Goal: Information Seeking & Learning: Learn about a topic

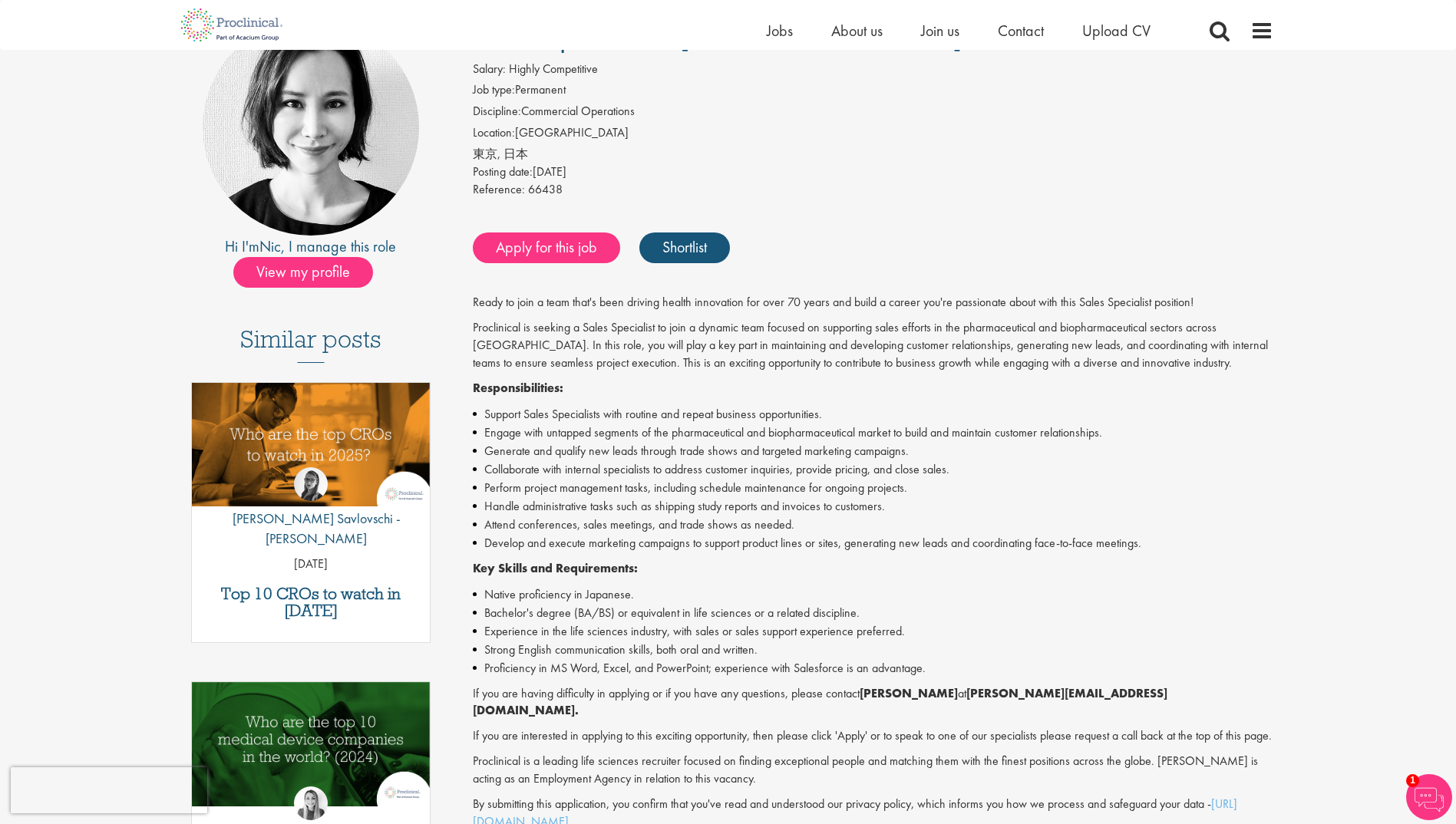
scroll to position [154, 0]
drag, startPoint x: 483, startPoint y: 595, endPoint x: 652, endPoint y: 596, distance: 169.0
click at [652, 596] on li "Native proficiency in Japanese." at bounding box center [873, 594] width 800 height 19
copy li "Native proficiency in Japanese."
click at [672, 580] on div "Ready to join a team that's been driving health innovation for over 70 years an…" at bounding box center [873, 561] width 800 height 536
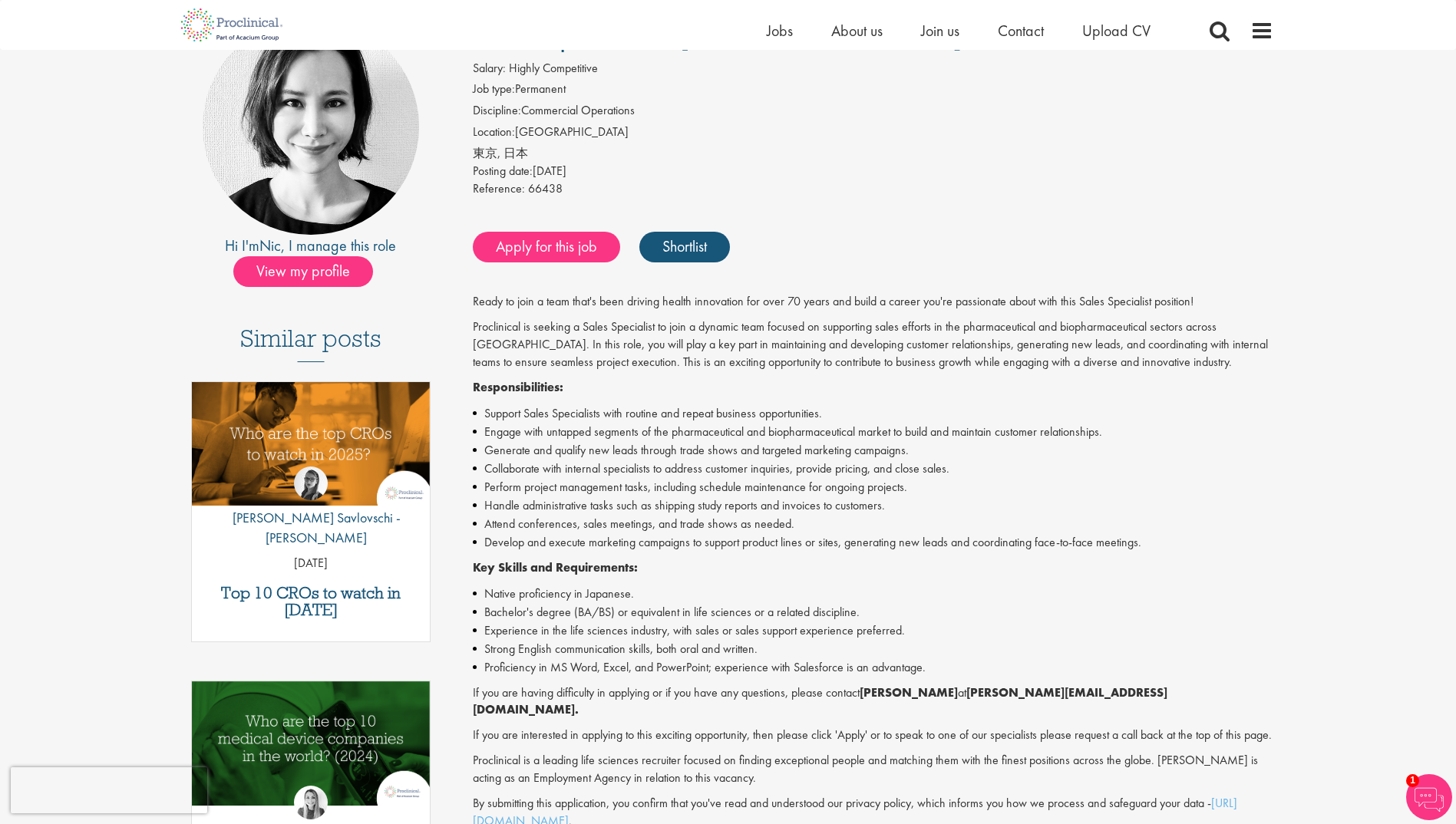
click at [687, 450] on li "Generate and qualify new leads through trade shows and targeted marketing campa…" at bounding box center [873, 450] width 800 height 19
drag, startPoint x: 619, startPoint y: 613, endPoint x: 876, endPoint y: 606, distance: 257.1
click at [876, 606] on li "Bachelor's degree (BA/BS) or equivalent in life sciences or a related disciplin…" at bounding box center [873, 612] width 800 height 19
copy li "or equivalent in life sciences or a related discipline."
click at [562, 634] on li "Experience in the life sciences industry, with sales or sales support experienc…" at bounding box center [873, 631] width 800 height 19
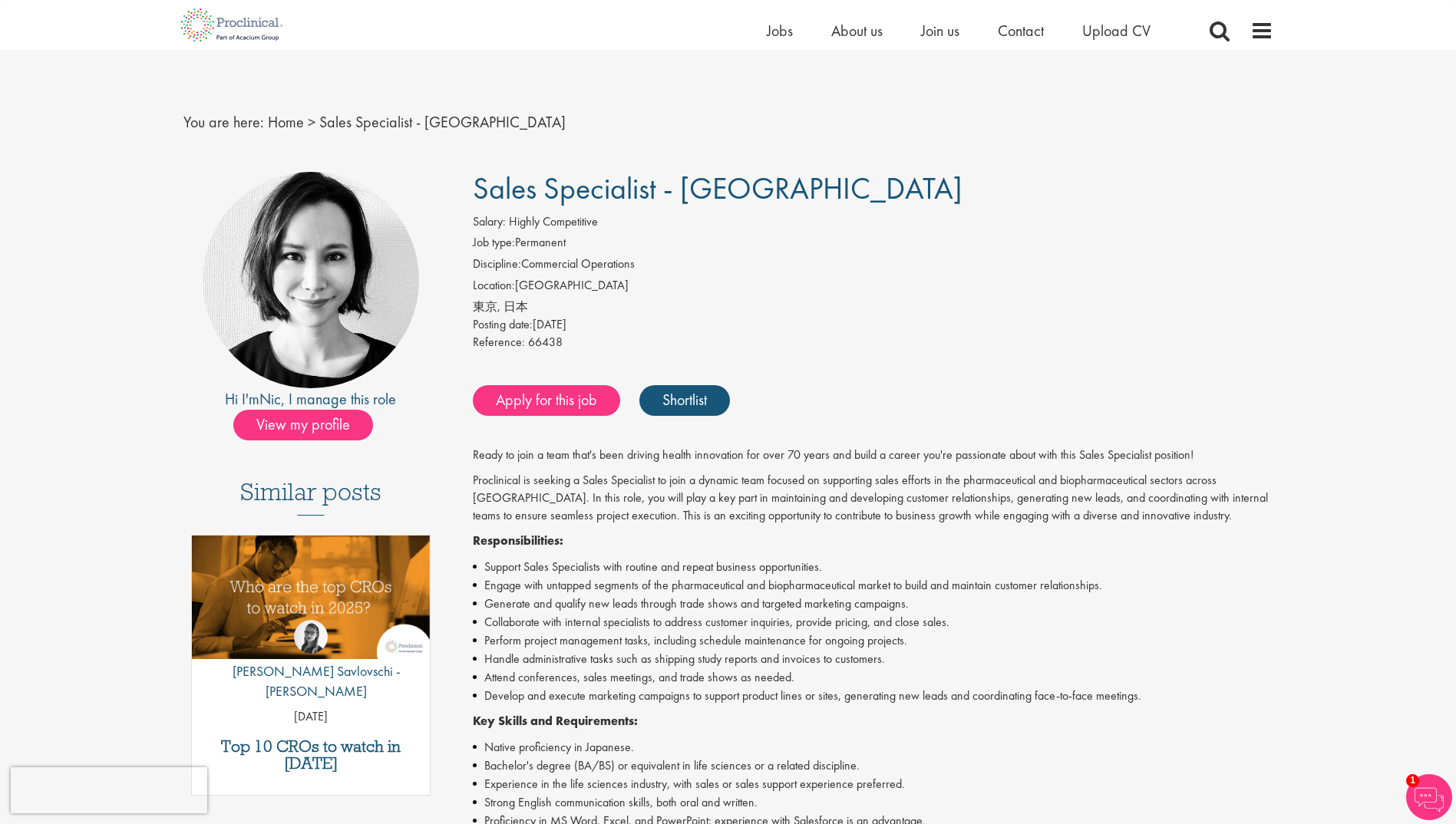
scroll to position [230, 0]
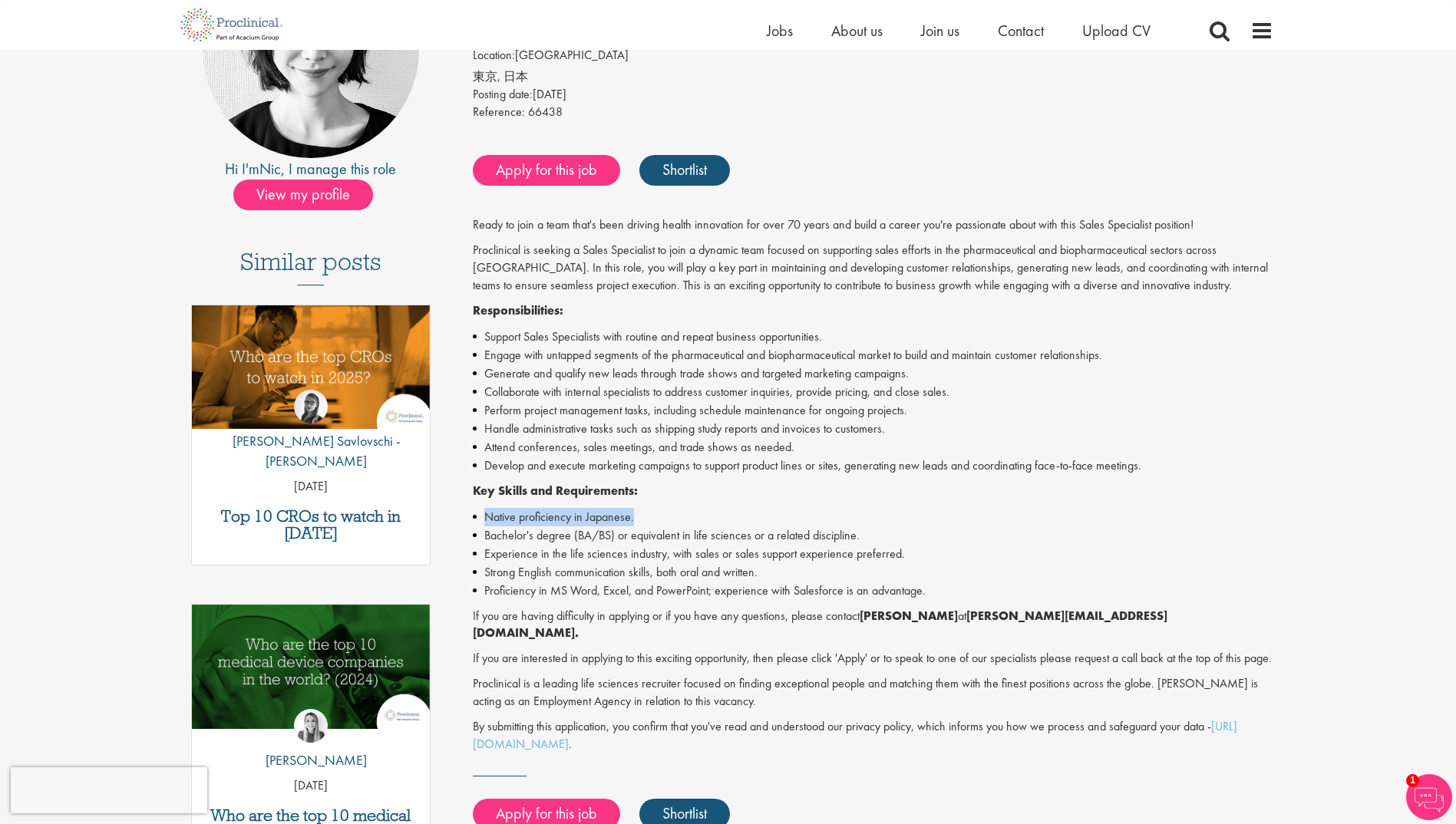
drag, startPoint x: 483, startPoint y: 521, endPoint x: 642, endPoint y: 518, distance: 159.0
click at [642, 518] on li "Native proficiency in Japanese." at bounding box center [873, 517] width 800 height 19
copy li "Native proficiency in Japanese."
click at [641, 564] on li "Strong English communication skills, both oral and written." at bounding box center [873, 573] width 800 height 19
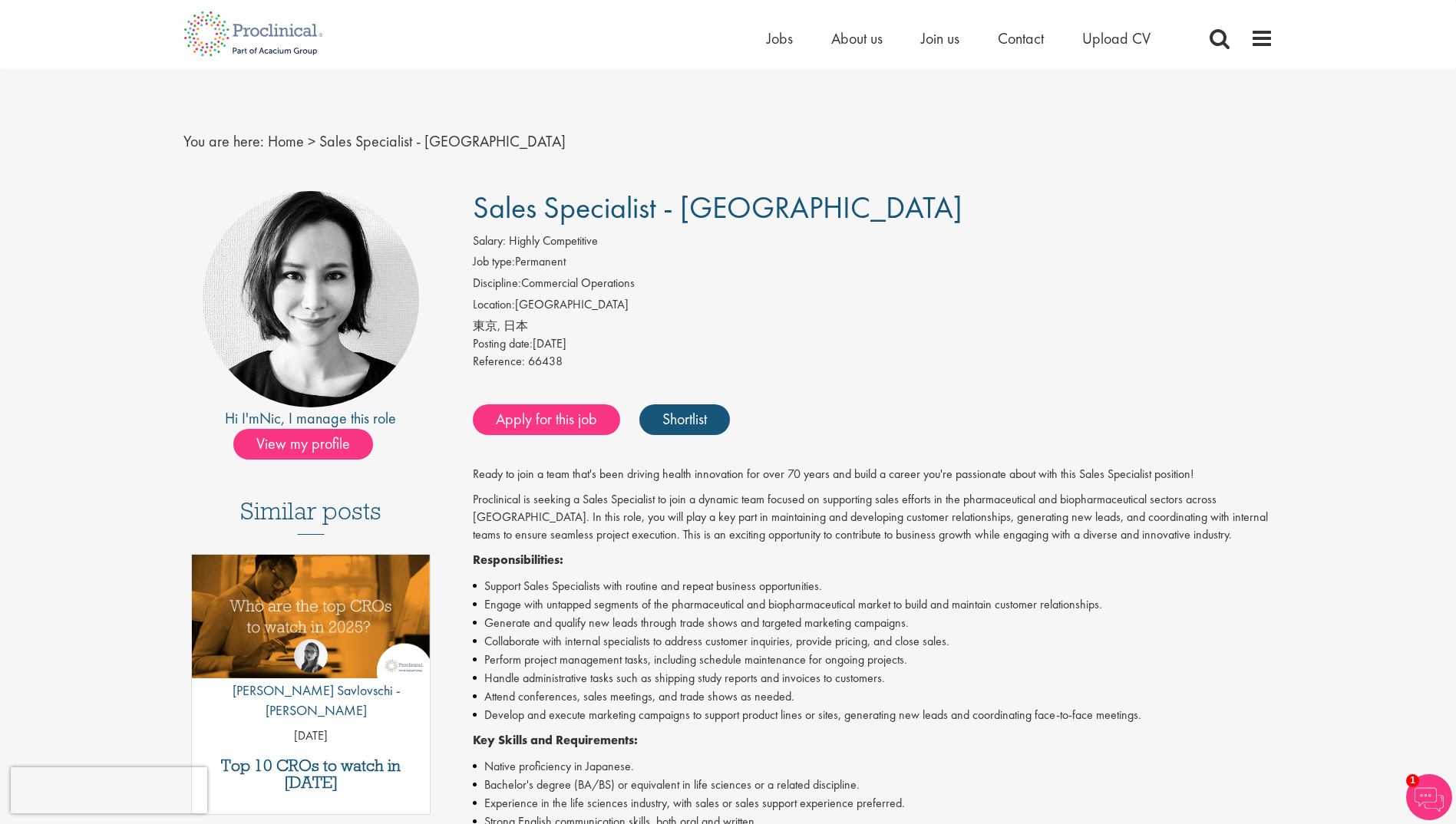
scroll to position [77, 0]
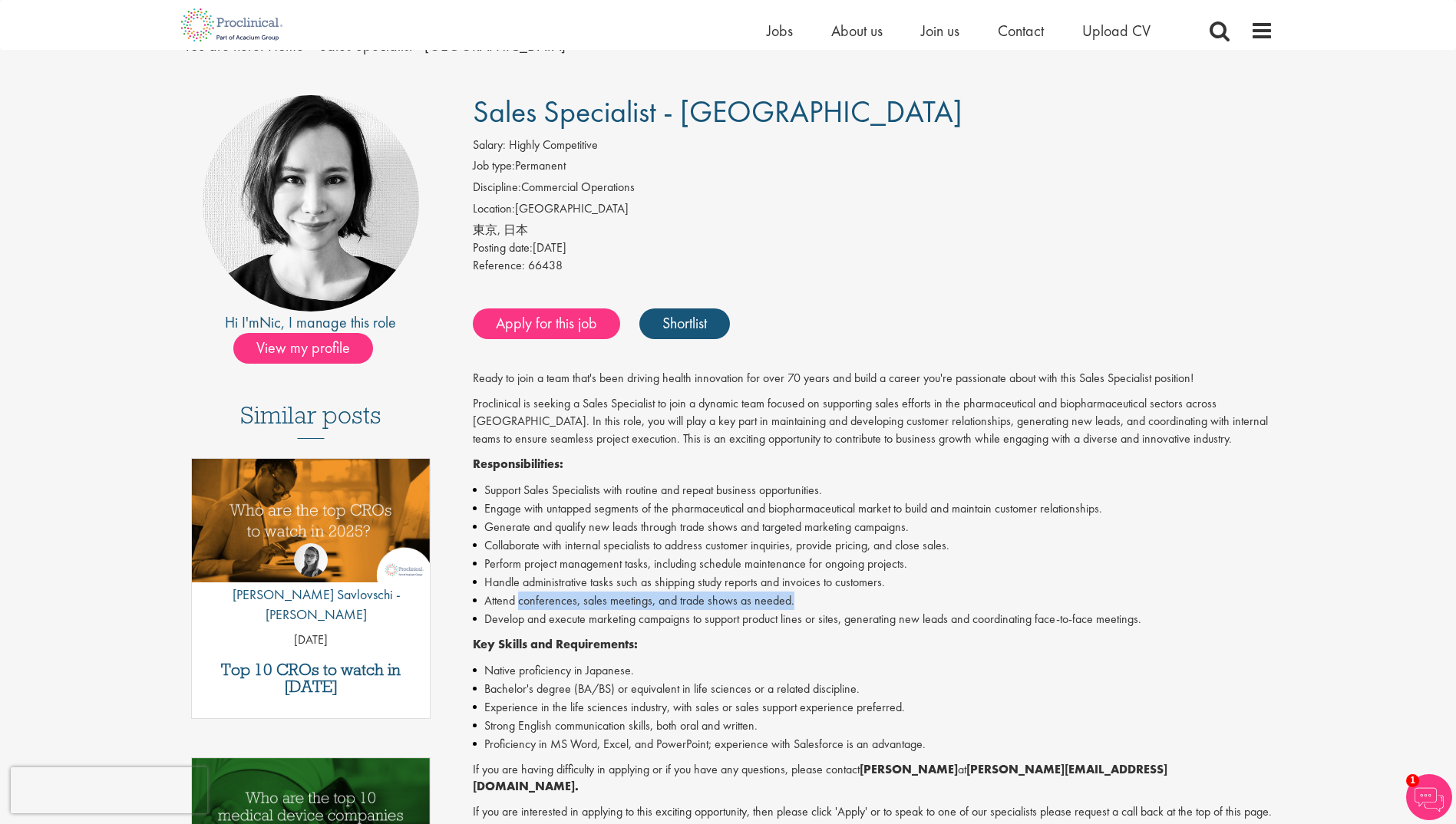
drag, startPoint x: 518, startPoint y: 599, endPoint x: 802, endPoint y: 593, distance: 284.1
click at [802, 593] on li "Attend conferences, sales meetings, and trade shows as needed." at bounding box center [873, 601] width 800 height 19
copy li "conferences, sales meetings, and trade shows as needed."
click at [552, 621] on li "Develop and execute marketing campaigns to support product lines or sites, gene…" at bounding box center [873, 619] width 800 height 19
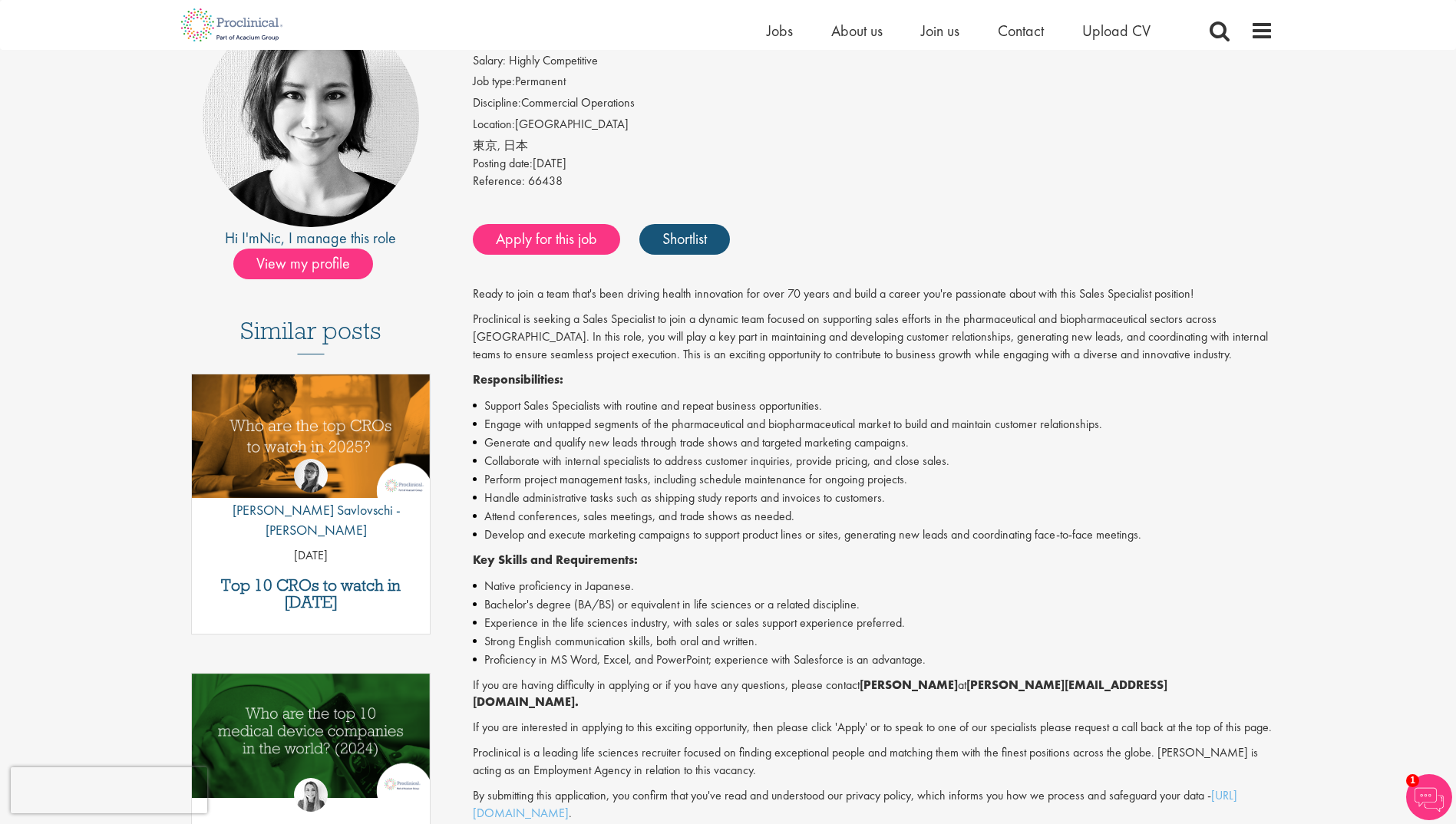
scroll to position [154, 0]
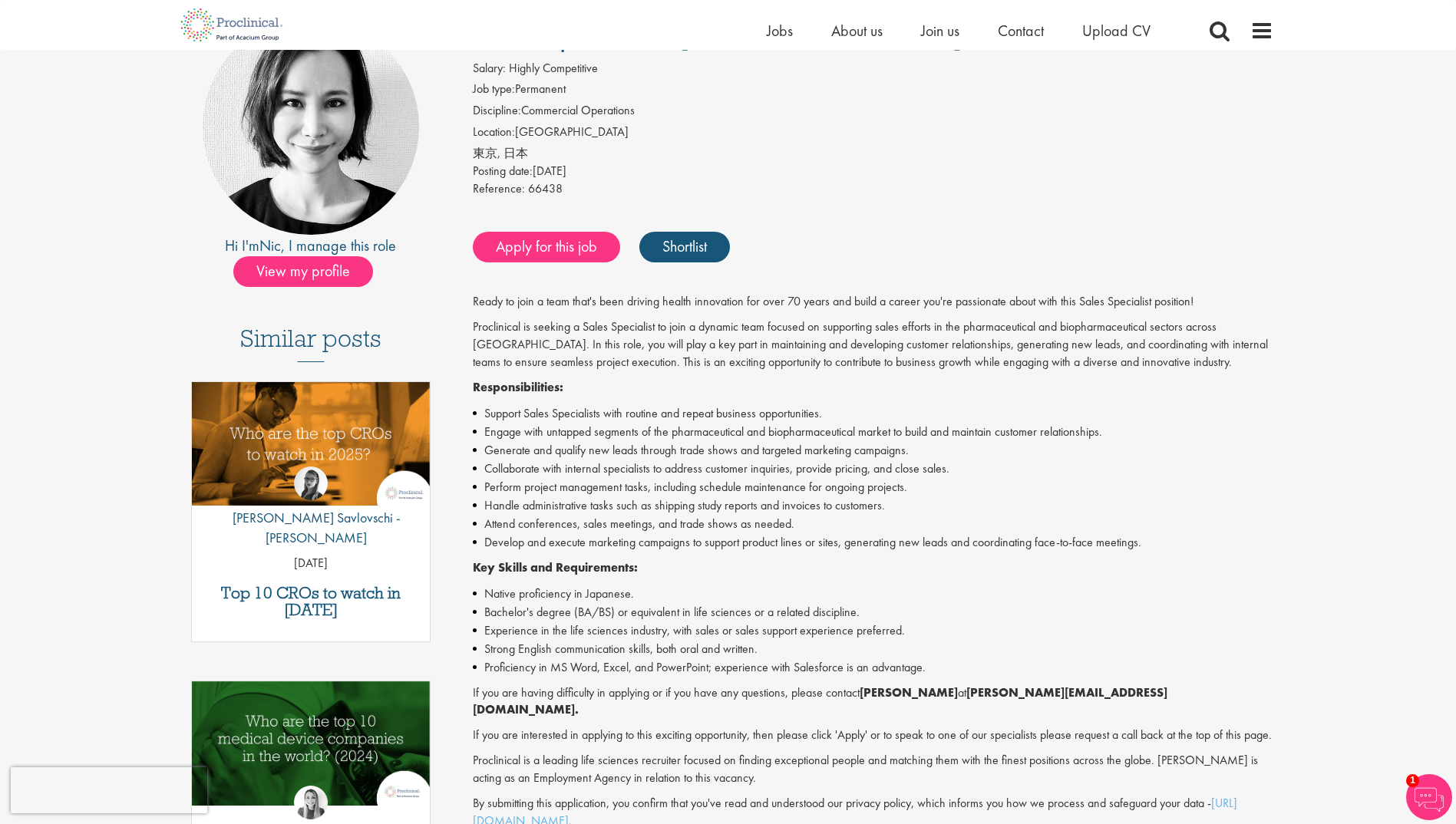
click at [743, 456] on li "Generate and qualify new leads through trade shows and targeted marketing campa…" at bounding box center [873, 450] width 800 height 19
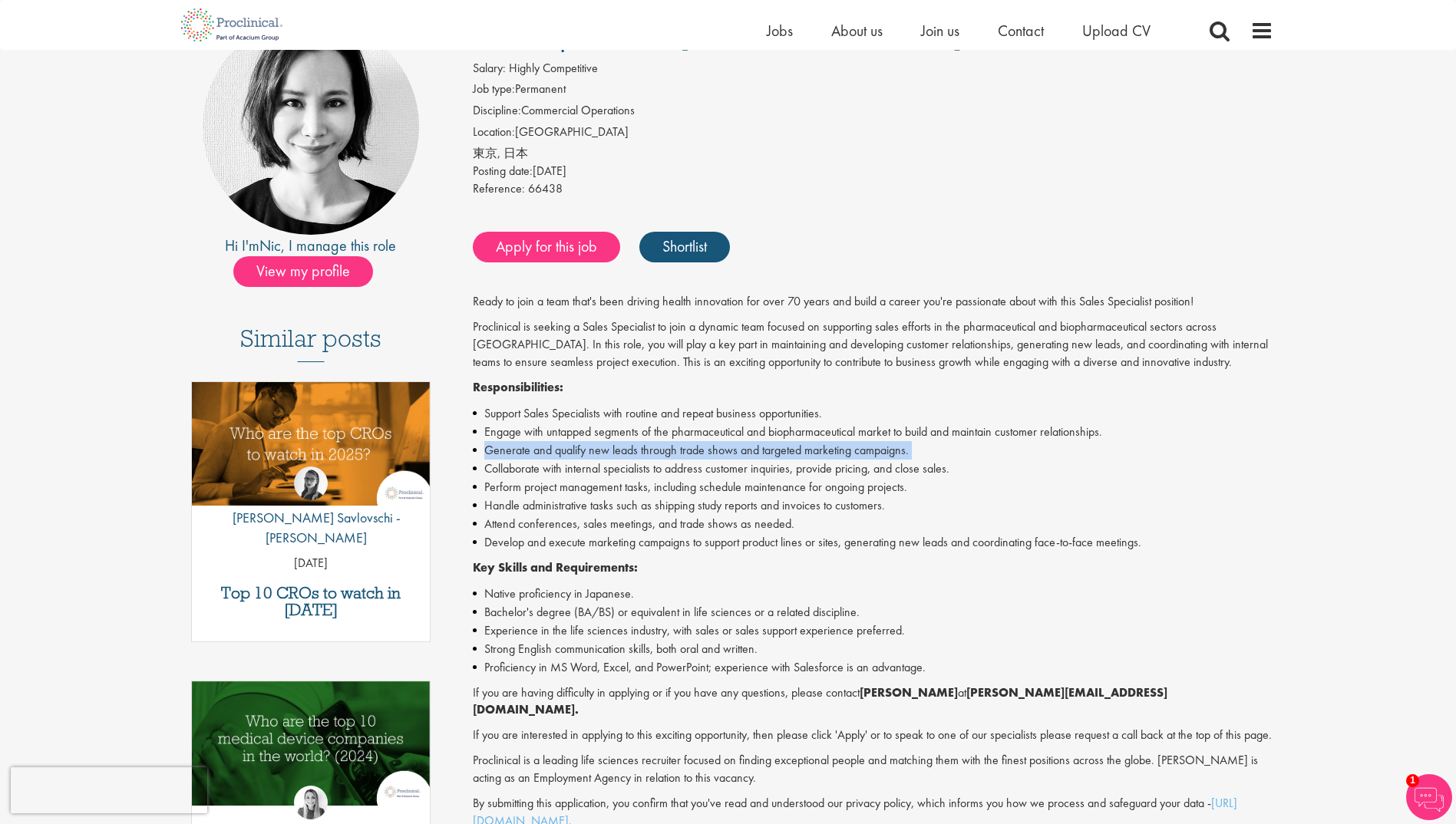
click at [743, 456] on li "Generate and qualify new leads through trade shows and targeted marketing campa…" at bounding box center [873, 450] width 800 height 19
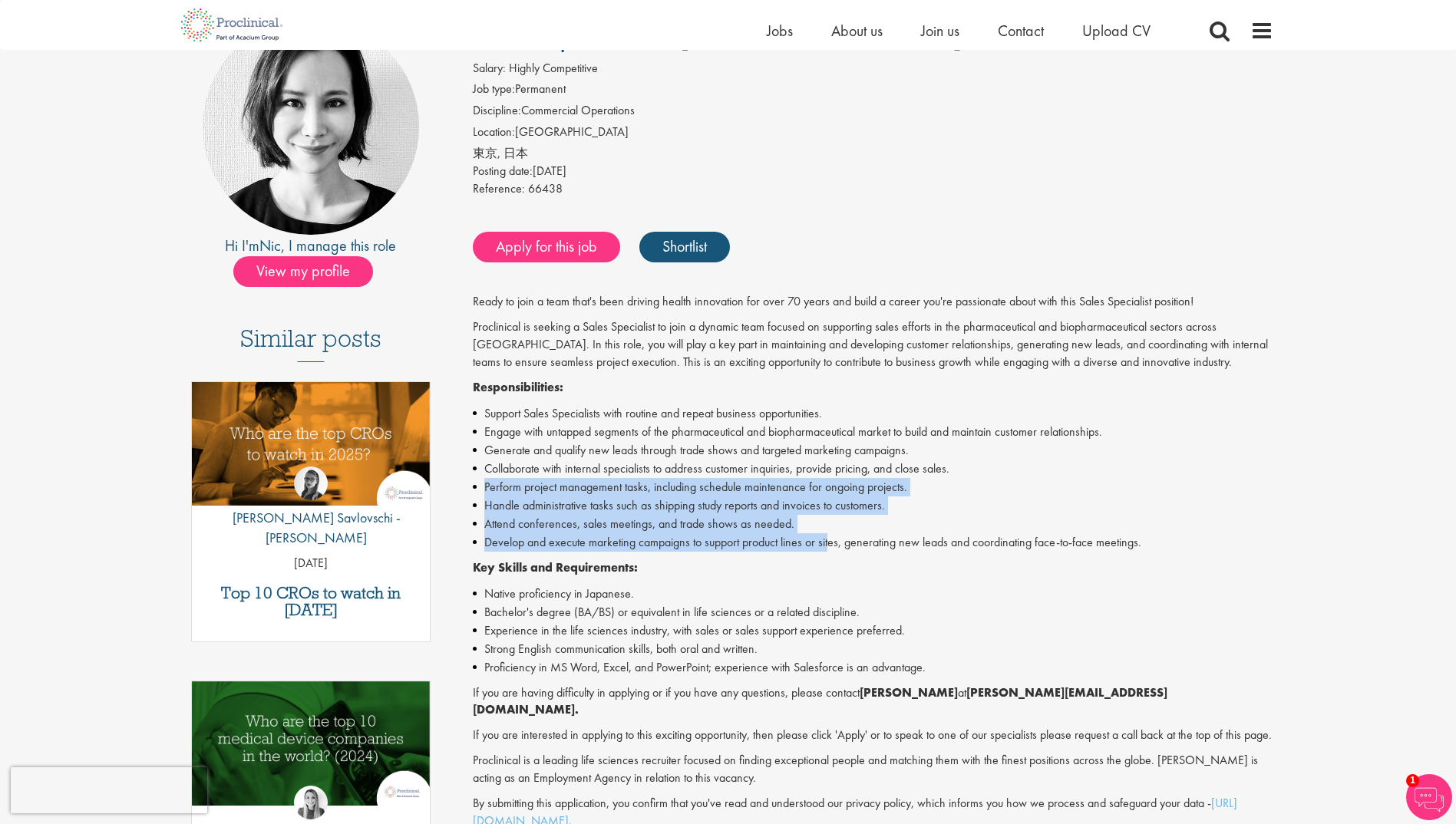
drag, startPoint x: 479, startPoint y: 489, endPoint x: 829, endPoint y: 539, distance: 353.6
click at [829, 539] on ul "Support Sales Specialists with routine and repeat business opportunities. Engag…" at bounding box center [873, 477] width 800 height 147
click at [829, 539] on li "Develop and execute marketing campaigns to support product lines or sites, gene…" at bounding box center [873, 543] width 800 height 19
